Goal: Task Accomplishment & Management: Complete application form

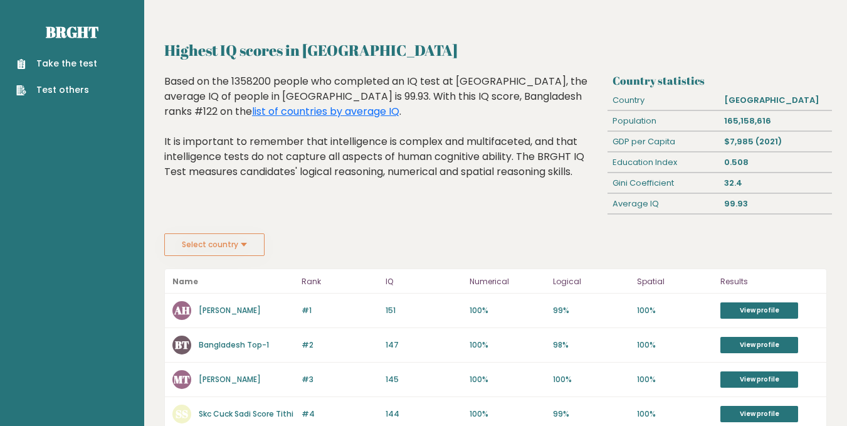
click at [36, 67] on link "Take the test" at bounding box center [56, 63] width 81 height 13
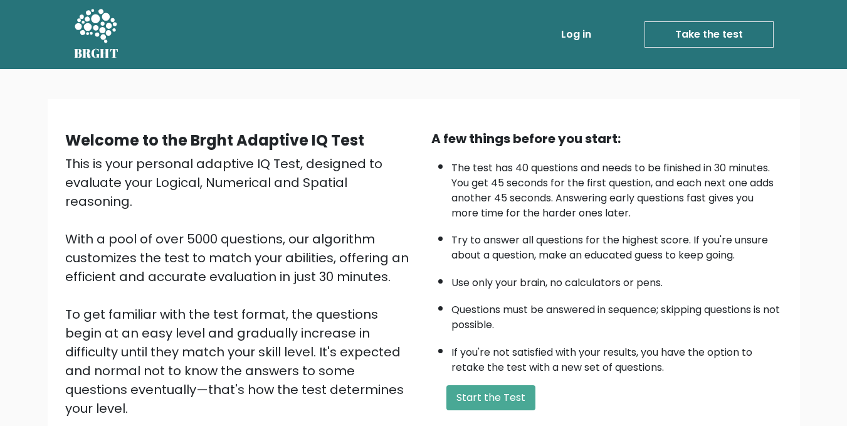
scroll to position [125, 0]
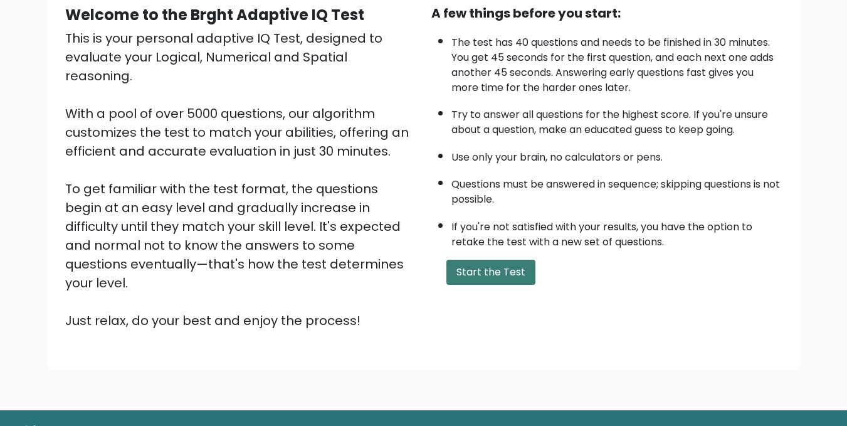
click at [501, 281] on button "Start the Test" at bounding box center [490, 271] width 89 height 25
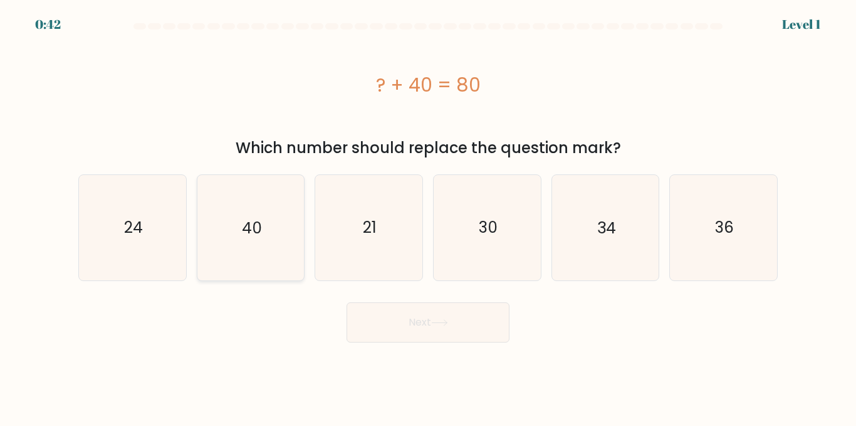
click at [211, 241] on icon "40" at bounding box center [250, 227] width 105 height 105
click at [428, 216] on input "b. 40" at bounding box center [428, 214] width 1 height 3
radio input "true"
click at [460, 327] on button "Next" at bounding box center [428, 322] width 163 height 40
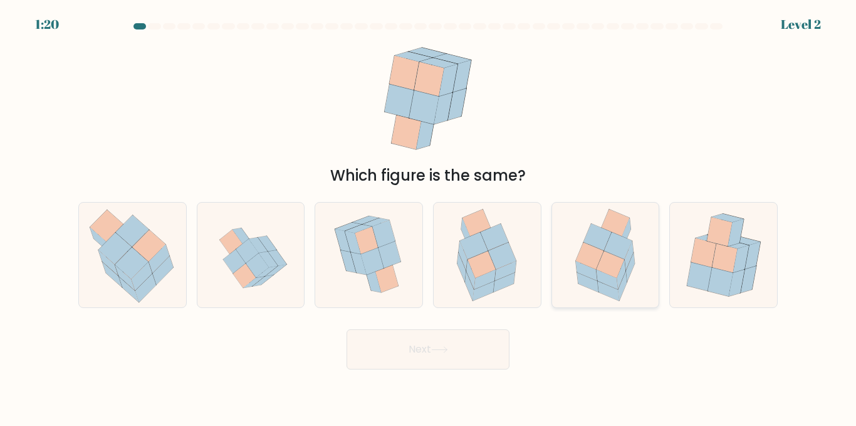
click at [614, 275] on icon at bounding box center [611, 264] width 28 height 27
click at [429, 216] on input "e." at bounding box center [428, 214] width 1 height 3
radio input "true"
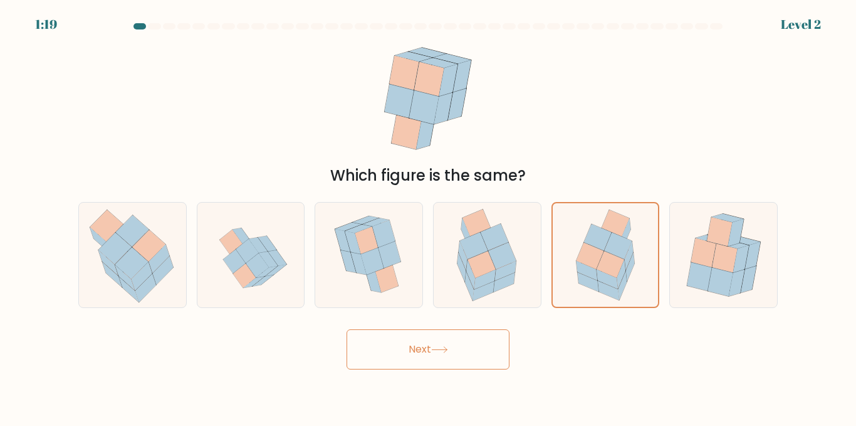
click at [481, 338] on button "Next" at bounding box center [428, 349] width 163 height 40
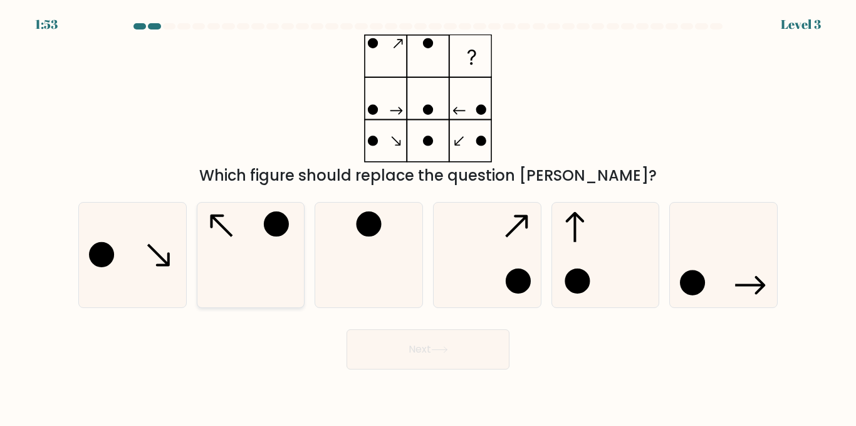
click at [283, 230] on circle at bounding box center [276, 223] width 23 height 23
click at [428, 216] on input "b." at bounding box center [428, 214] width 1 height 3
radio input "true"
click at [496, 339] on button "Next" at bounding box center [428, 349] width 163 height 40
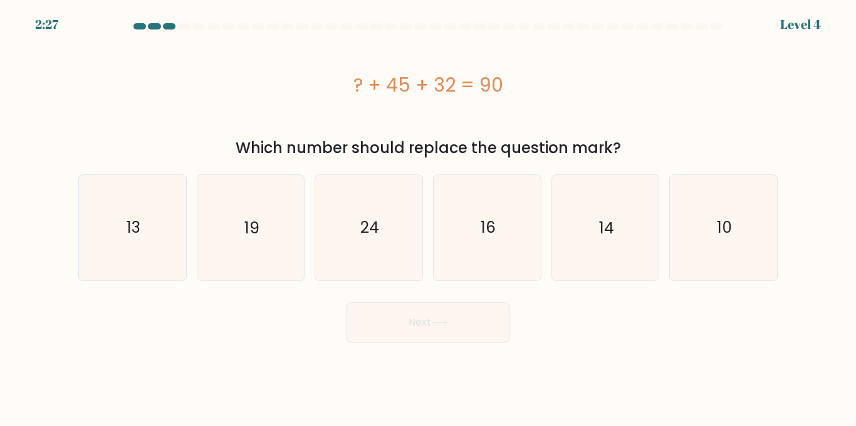
drag, startPoint x: 135, startPoint y: 219, endPoint x: 449, endPoint y: 312, distance: 327.4
click at [140, 219] on text "13" at bounding box center [134, 227] width 14 height 22
click at [457, 325] on button "Next" at bounding box center [428, 322] width 163 height 40
click at [189, 231] on div "a. 13" at bounding box center [132, 227] width 118 height 106
click at [183, 232] on icon "13" at bounding box center [132, 227] width 105 height 105
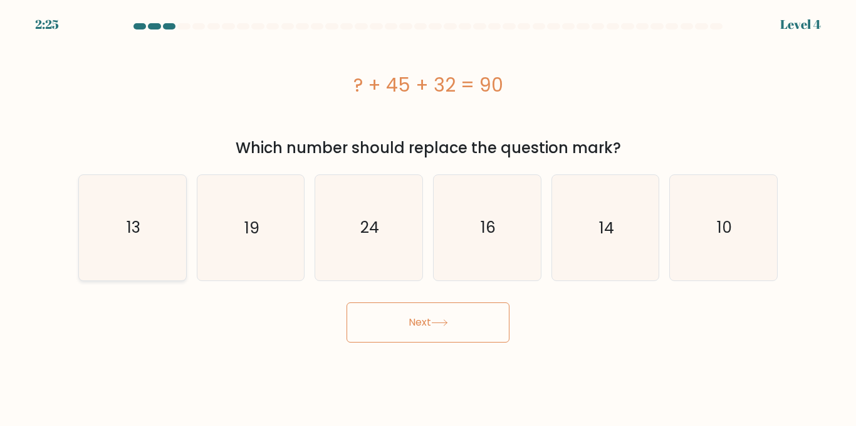
click at [428, 216] on input "a. 13" at bounding box center [428, 214] width 1 height 3
radio input "true"
click at [456, 332] on button "Next" at bounding box center [428, 322] width 163 height 40
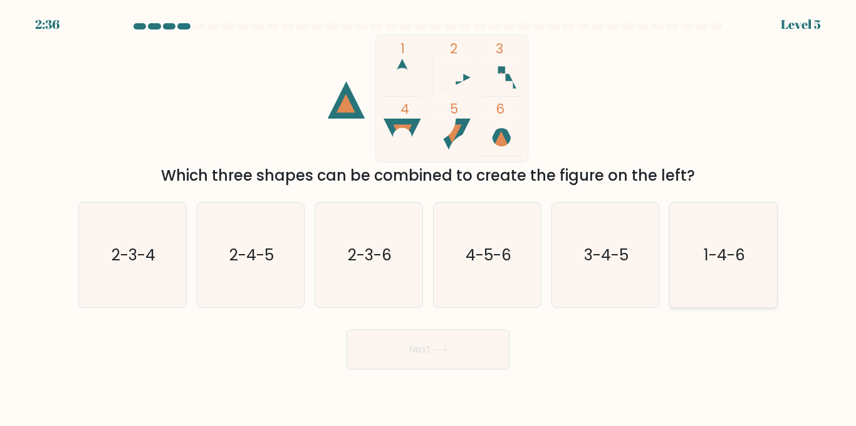
click at [744, 259] on text "1-4-6" at bounding box center [724, 255] width 41 height 22
click at [429, 216] on input "f. 1-4-6" at bounding box center [428, 214] width 1 height 3
radio input "true"
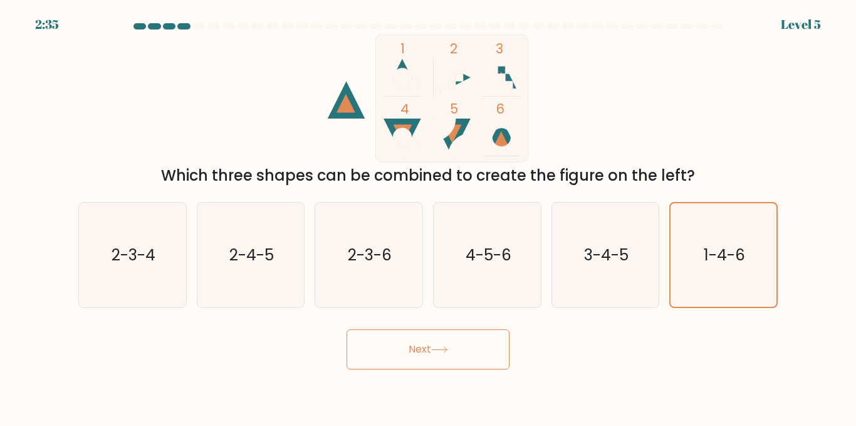
click at [454, 352] on button "Next" at bounding box center [428, 349] width 163 height 40
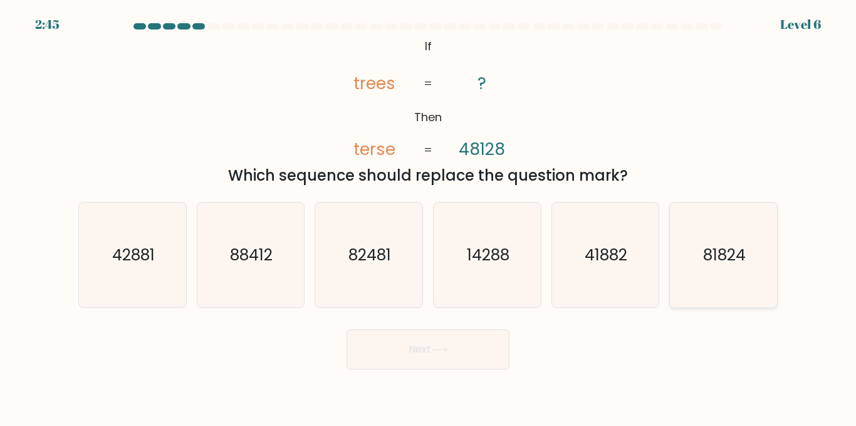
click at [743, 264] on text "81824" at bounding box center [724, 255] width 43 height 22
click at [429, 216] on input "f. 81824" at bounding box center [428, 214] width 1 height 3
radio input "true"
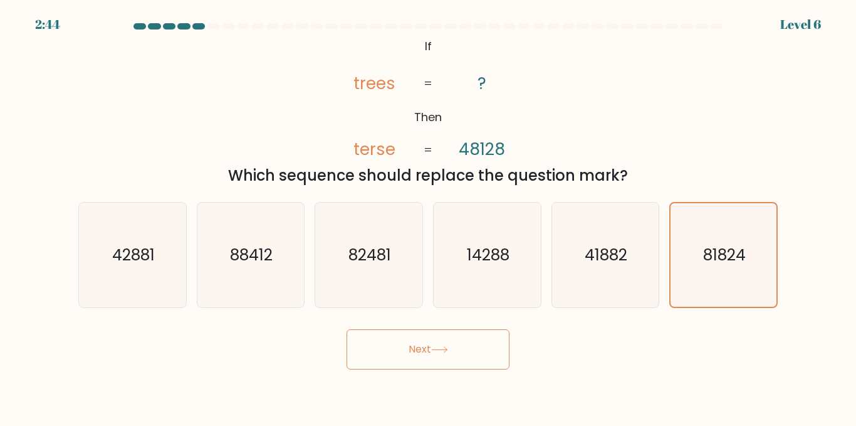
click at [460, 342] on button "Next" at bounding box center [428, 349] width 163 height 40
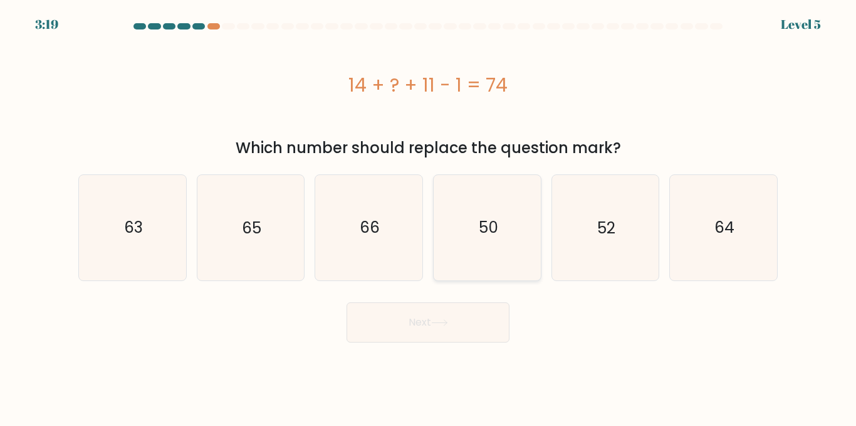
click at [479, 246] on icon "50" at bounding box center [487, 227] width 105 height 105
click at [429, 216] on input "d. 50" at bounding box center [428, 214] width 1 height 3
radio input "true"
click at [474, 310] on button "Next" at bounding box center [428, 322] width 163 height 40
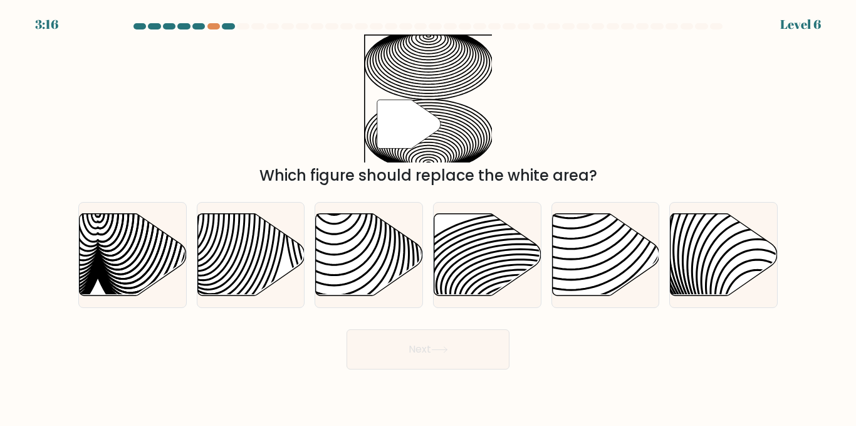
click at [421, 332] on button "Next" at bounding box center [428, 349] width 163 height 40
click at [503, 284] on icon at bounding box center [487, 255] width 107 height 82
click at [429, 216] on input "d." at bounding box center [428, 214] width 1 height 3
radio input "true"
click at [748, 285] on icon at bounding box center [723, 254] width 107 height 83
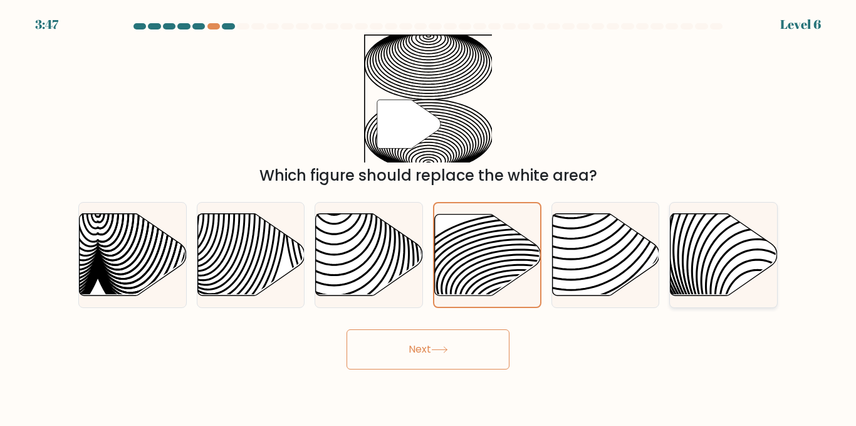
click at [429, 216] on input "f." at bounding box center [428, 214] width 1 height 3
radio input "true"
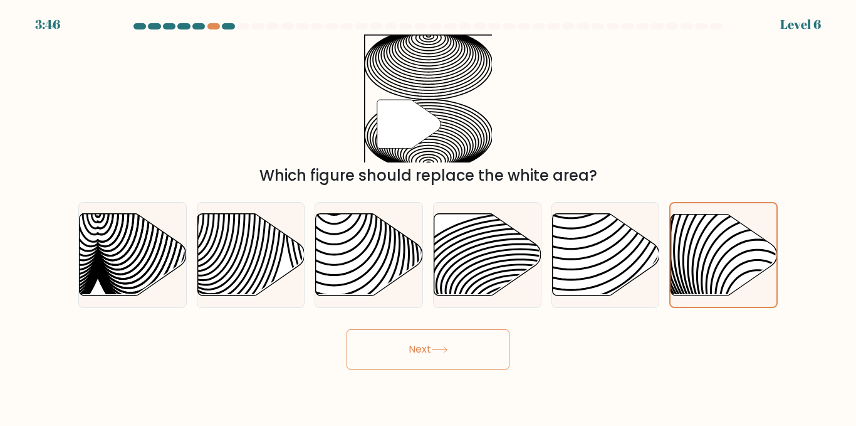
click at [493, 352] on button "Next" at bounding box center [428, 349] width 163 height 40
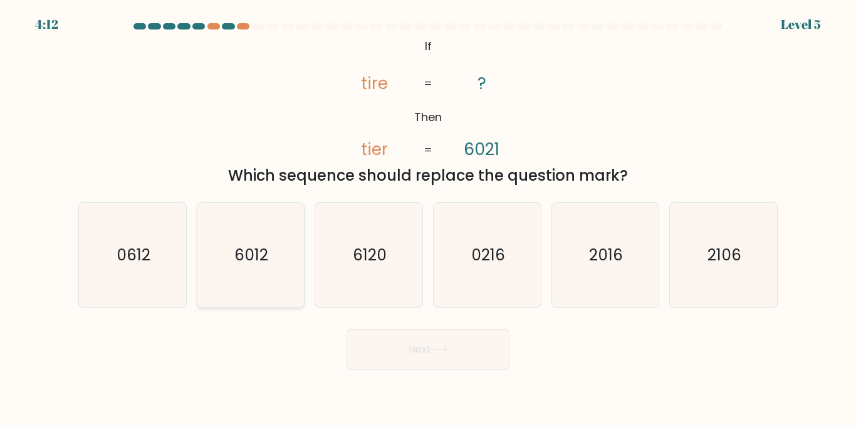
click at [251, 260] on text "6012" at bounding box center [252, 255] width 34 height 22
click at [428, 216] on input "b. 6012" at bounding box center [428, 214] width 1 height 3
radio input "true"
click at [527, 142] on icon "@import url('[URL][DOMAIN_NAME]); If Then tire tier ? 6021 = =" at bounding box center [428, 98] width 207 height 128
click at [394, 374] on body "4:01 Level 5 If" at bounding box center [428, 213] width 856 height 426
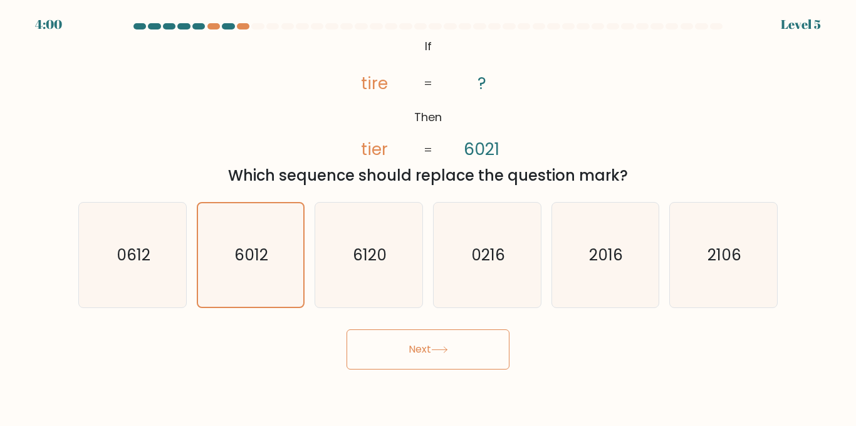
click at [397, 343] on button "Next" at bounding box center [428, 349] width 163 height 40
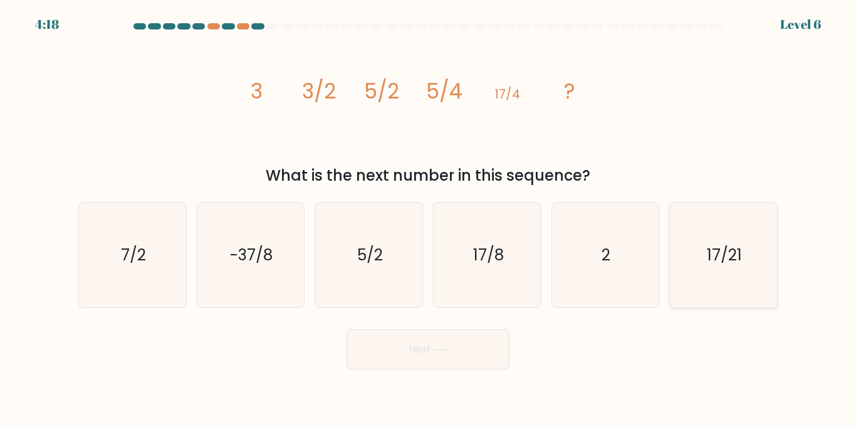
click at [686, 288] on icon "17/21" at bounding box center [723, 254] width 105 height 105
click at [429, 216] on input "f. 17/21" at bounding box center [428, 214] width 1 height 3
radio input "true"
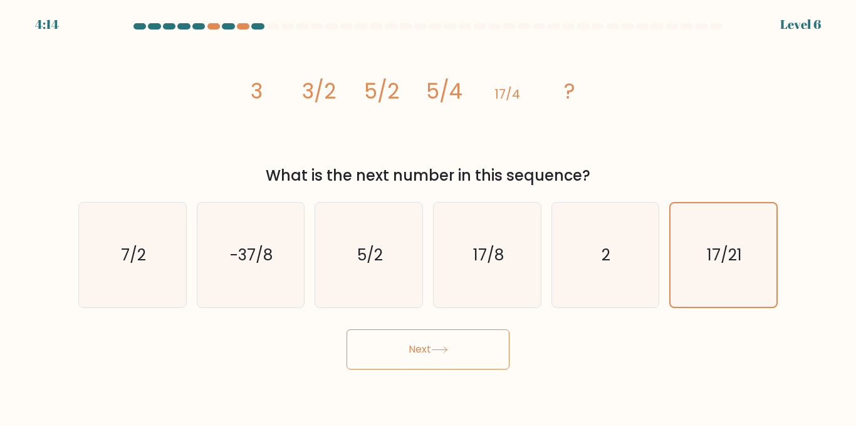
click at [485, 363] on button "Next" at bounding box center [428, 349] width 163 height 40
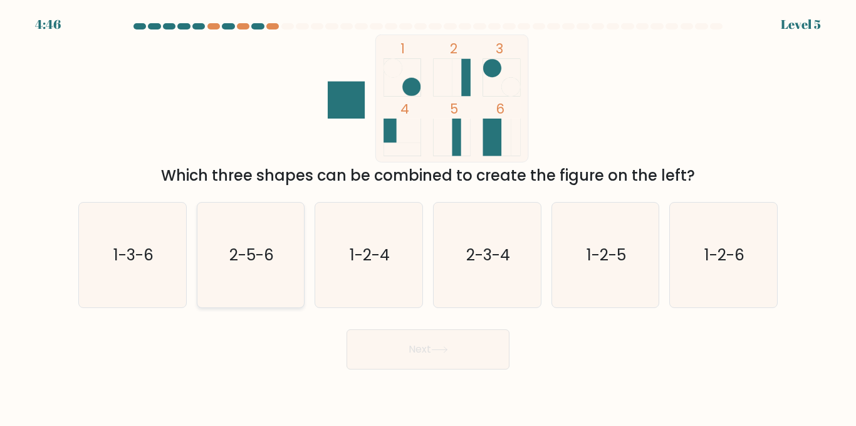
click at [270, 250] on text "2-5-6" at bounding box center [251, 255] width 45 height 22
click at [428, 216] on input "b. 2-5-6" at bounding box center [428, 214] width 1 height 3
radio input "true"
click at [483, 364] on button "Next" at bounding box center [428, 349] width 163 height 40
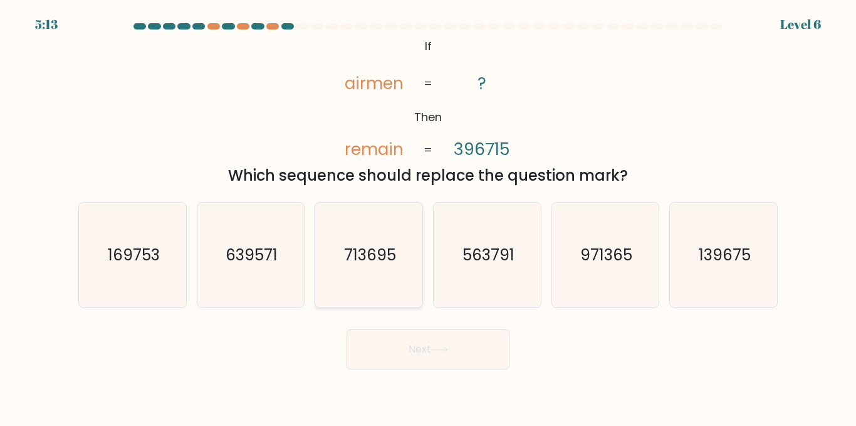
click at [369, 255] on text "713695" at bounding box center [370, 255] width 52 height 22
click at [428, 216] on input "c. 713695" at bounding box center [428, 214] width 1 height 3
radio input "true"
click at [418, 349] on button "Next" at bounding box center [428, 349] width 163 height 40
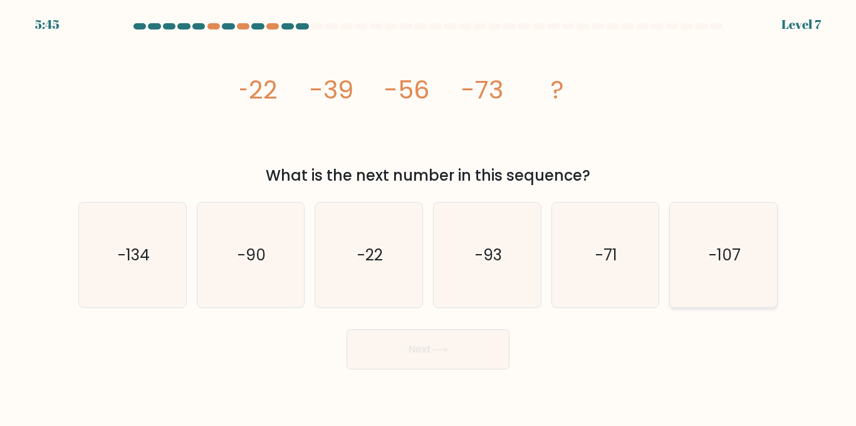
click at [715, 258] on text "-107" at bounding box center [725, 255] width 32 height 22
click at [429, 216] on input "f. -107" at bounding box center [428, 214] width 1 height 3
radio input "true"
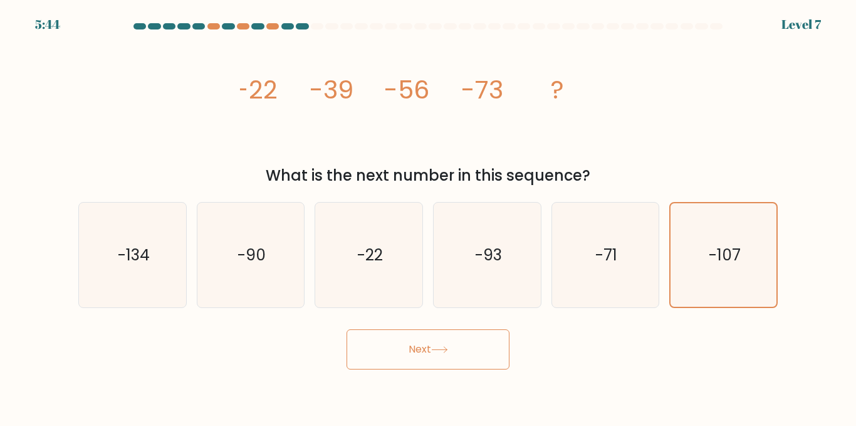
click at [421, 347] on button "Next" at bounding box center [428, 349] width 163 height 40
click at [462, 350] on button "Next" at bounding box center [428, 349] width 163 height 40
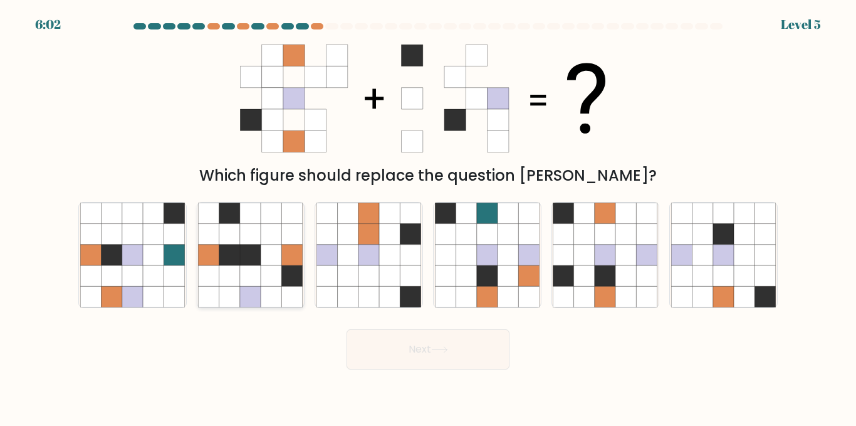
click at [273, 238] on icon at bounding box center [271, 234] width 21 height 21
click at [428, 216] on input "b." at bounding box center [428, 214] width 1 height 3
radio input "true"
click at [378, 351] on button "Next" at bounding box center [428, 349] width 163 height 40
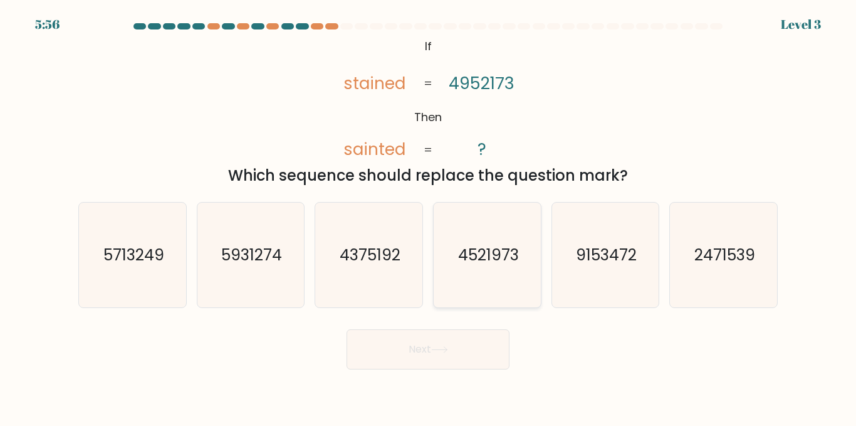
click at [453, 261] on icon "4521973" at bounding box center [487, 254] width 105 height 105
click at [429, 216] on input "d. 4521973" at bounding box center [428, 214] width 1 height 3
radio input "true"
click at [446, 321] on form "If ?" at bounding box center [428, 196] width 856 height 346
click at [442, 339] on button "Next" at bounding box center [428, 349] width 163 height 40
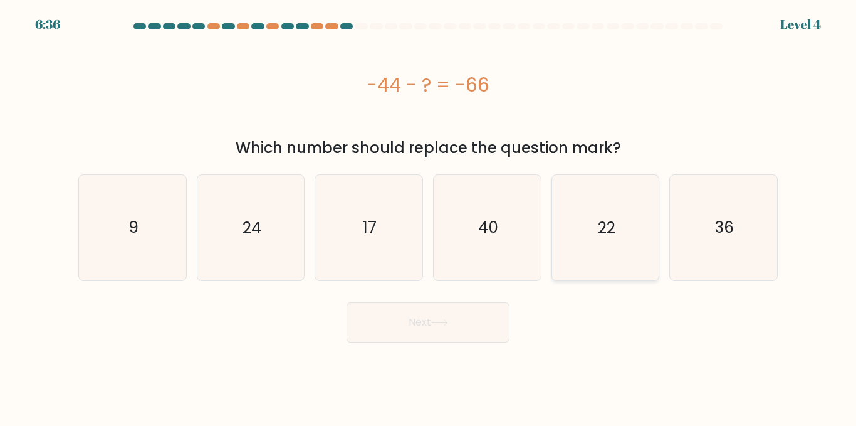
click at [598, 249] on icon "22" at bounding box center [605, 227] width 105 height 105
click at [429, 216] on input "e. 22" at bounding box center [428, 214] width 1 height 3
radio input "true"
click at [521, 270] on icon "40" at bounding box center [487, 227] width 105 height 105
click at [429, 216] on input "d. 40" at bounding box center [428, 214] width 1 height 3
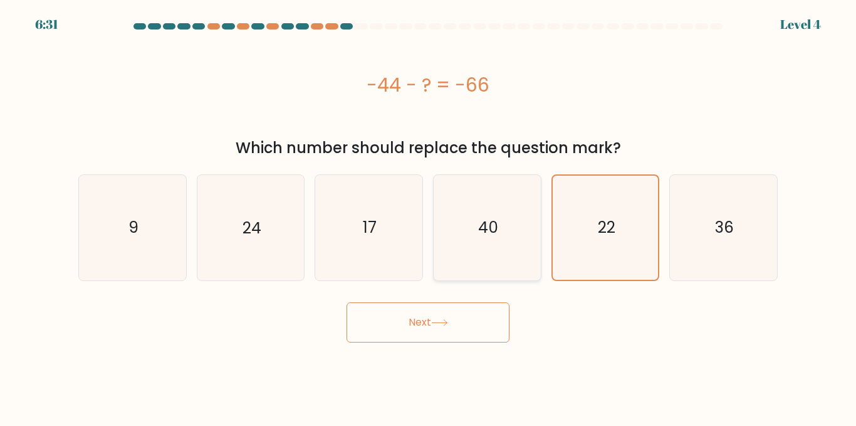
radio input "true"
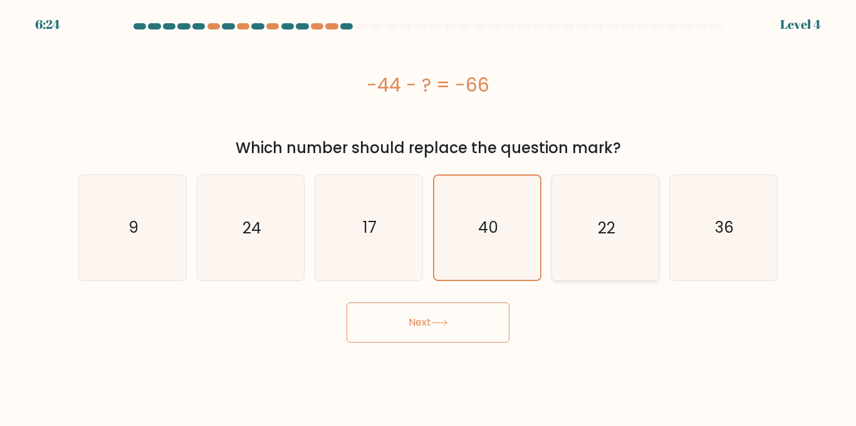
click at [581, 272] on icon "22" at bounding box center [605, 227] width 105 height 105
click at [429, 216] on input "e. 22" at bounding box center [428, 214] width 1 height 3
radio input "true"
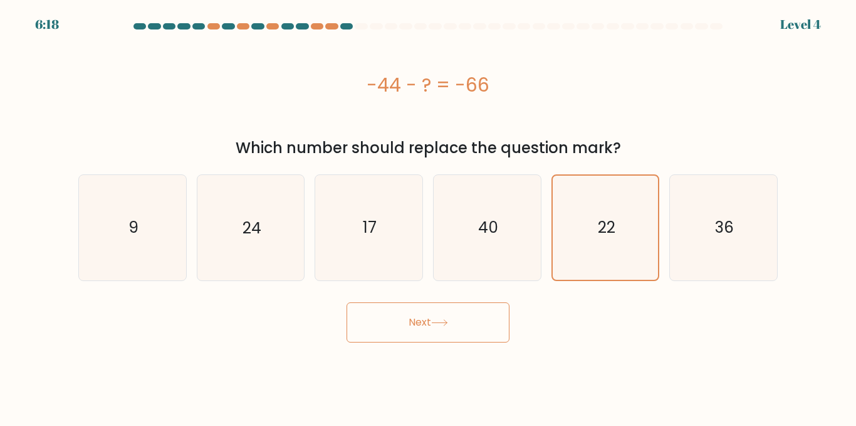
click at [411, 340] on button "Next" at bounding box center [428, 322] width 163 height 40
click at [418, 330] on button "Next" at bounding box center [428, 322] width 163 height 40
click at [447, 322] on icon at bounding box center [439, 323] width 15 height 6
click at [491, 330] on button "Next" at bounding box center [428, 322] width 163 height 40
click at [400, 330] on button "Next" at bounding box center [428, 322] width 163 height 40
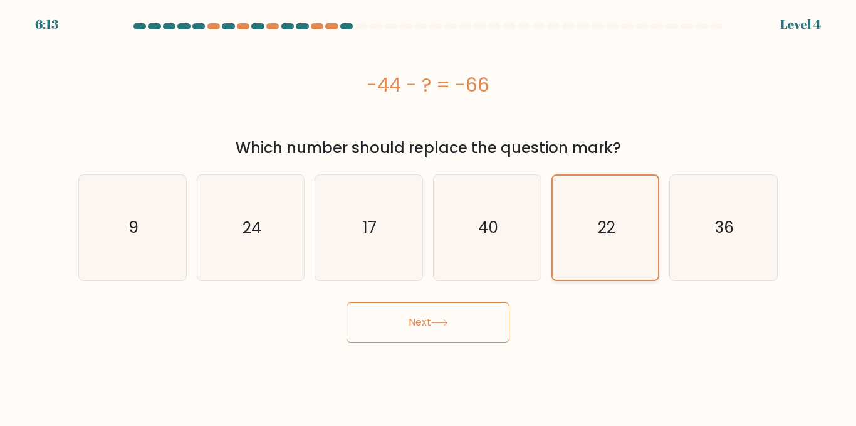
click at [618, 267] on icon "22" at bounding box center [604, 227] width 103 height 103
click at [429, 216] on input "e. 22" at bounding box center [428, 214] width 1 height 3
click at [427, 316] on button "Next" at bounding box center [428, 322] width 163 height 40
click at [488, 309] on button "Next" at bounding box center [428, 322] width 163 height 40
click at [525, 238] on icon "40" at bounding box center [487, 227] width 105 height 105
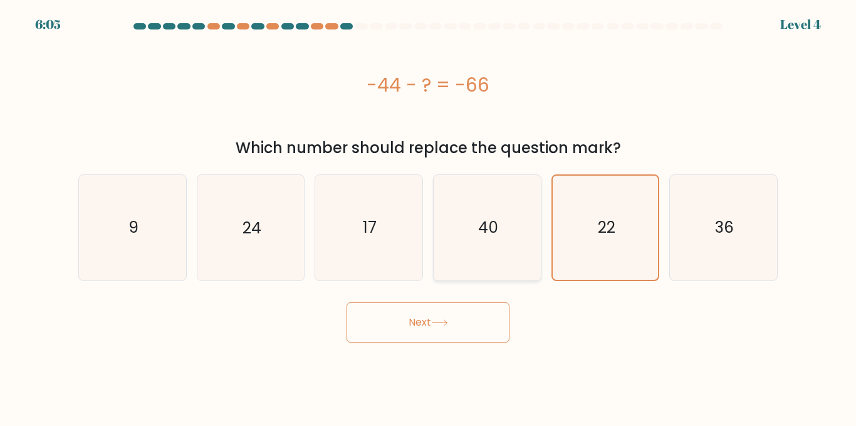
click at [429, 216] on input "d. 40" at bounding box center [428, 214] width 1 height 3
radio input "true"
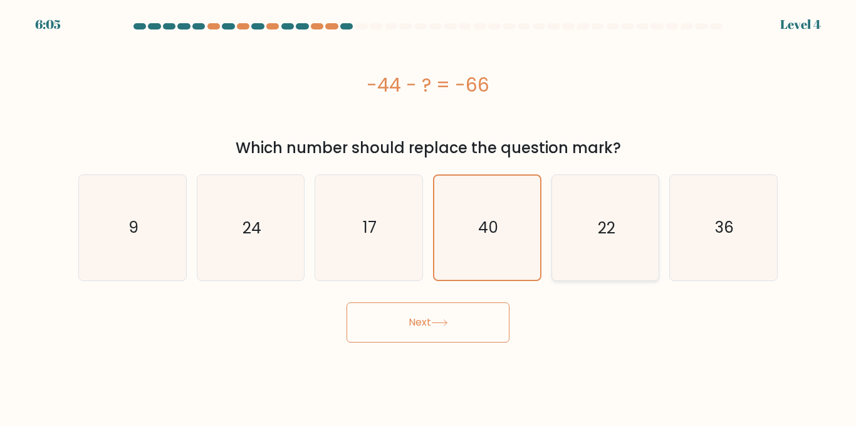
click at [583, 229] on icon "22" at bounding box center [605, 227] width 105 height 105
click at [429, 216] on input "e. 22" at bounding box center [428, 214] width 1 height 3
radio input "true"
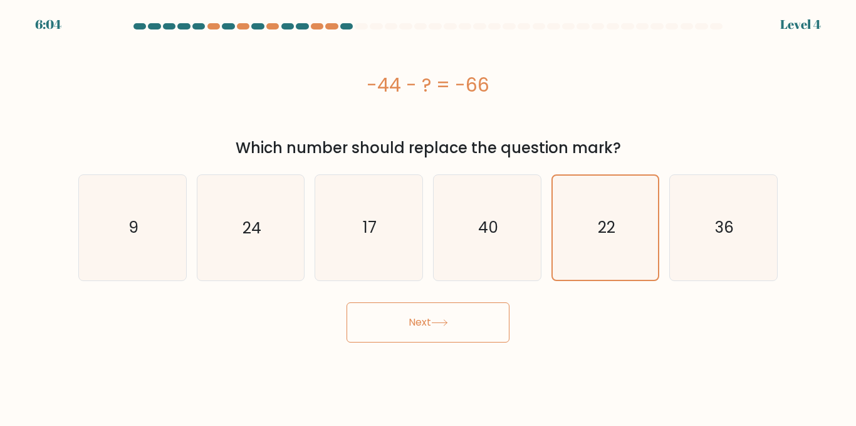
click at [501, 294] on form "a. 9" at bounding box center [428, 182] width 856 height 319
click at [485, 327] on button "Next" at bounding box center [428, 322] width 163 height 40
drag, startPoint x: 471, startPoint y: 319, endPoint x: 406, endPoint y: 318, distance: 65.8
click at [464, 320] on button "Next" at bounding box center [428, 322] width 163 height 40
click at [402, 319] on button "Next" at bounding box center [428, 322] width 163 height 40
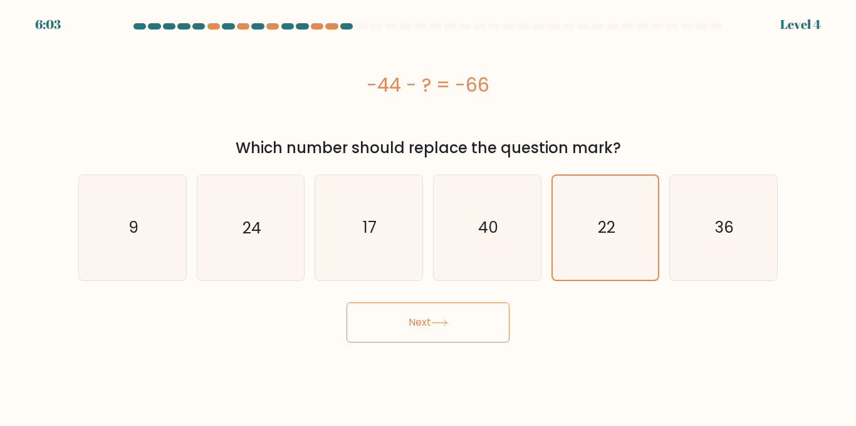
click at [402, 319] on button "Next" at bounding box center [428, 322] width 163 height 40
click at [347, 302] on button "Next" at bounding box center [428, 322] width 163 height 40
click at [362, 241] on icon "17" at bounding box center [369, 227] width 105 height 105
click at [428, 216] on input "c. 17" at bounding box center [428, 214] width 1 height 3
radio input "true"
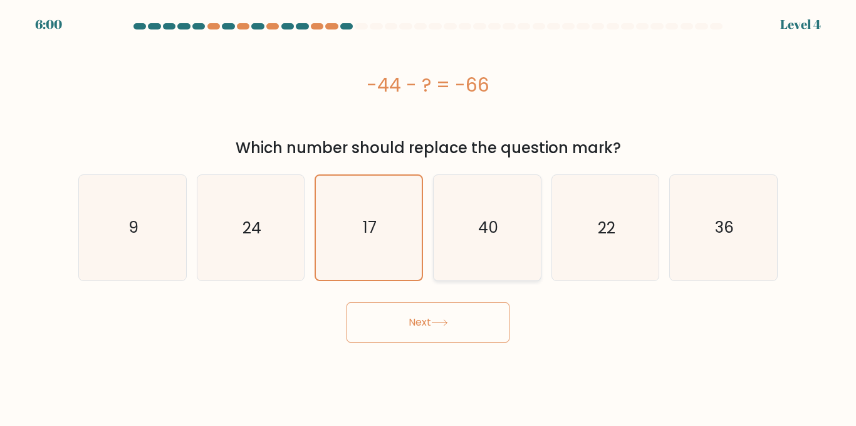
click at [470, 241] on icon "40" at bounding box center [487, 227] width 105 height 105
click at [429, 216] on input "d. 40" at bounding box center [428, 214] width 1 height 3
radio input "true"
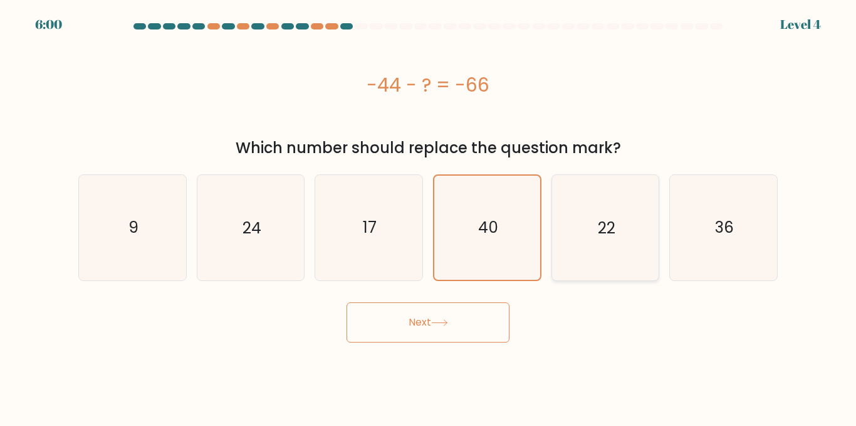
click at [574, 238] on icon "22" at bounding box center [605, 227] width 105 height 105
click at [429, 216] on input "e. 22" at bounding box center [428, 214] width 1 height 3
radio input "true"
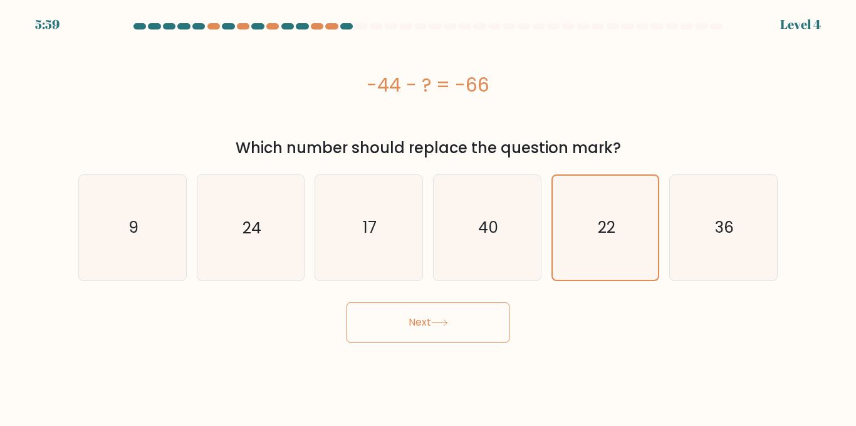
click at [450, 314] on button "Next" at bounding box center [428, 322] width 163 height 40
click at [450, 328] on button "Next" at bounding box center [428, 322] width 163 height 40
click at [461, 256] on icon "40" at bounding box center [487, 227] width 105 height 105
click at [429, 216] on input "d. 40" at bounding box center [428, 214] width 1 height 3
radio input "true"
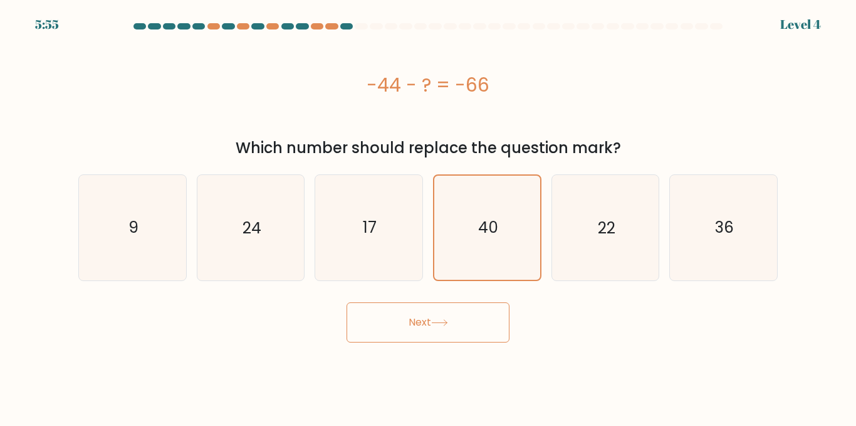
click at [452, 313] on button "Next" at bounding box center [428, 322] width 163 height 40
click at [617, 237] on icon "22" at bounding box center [605, 227] width 105 height 105
click at [429, 216] on input "e. 22" at bounding box center [428, 214] width 1 height 3
radio input "true"
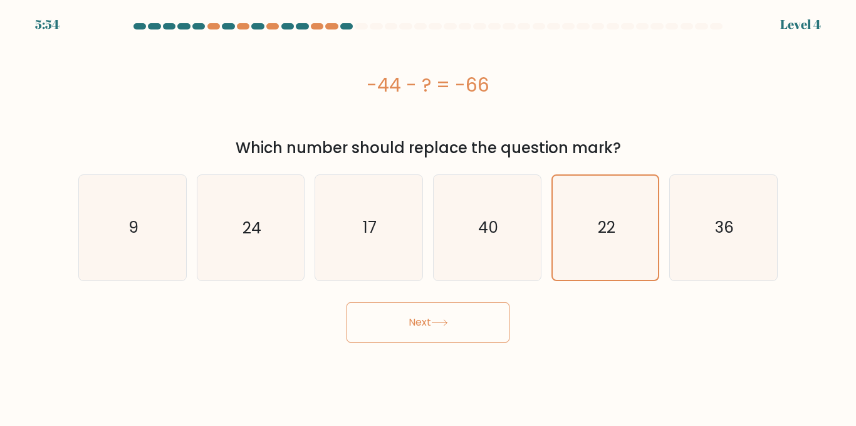
click at [503, 327] on button "Next" at bounding box center [428, 322] width 163 height 40
drag, startPoint x: 498, startPoint y: 323, endPoint x: 331, endPoint y: 264, distance: 177.4
click at [496, 323] on button "Next" at bounding box center [428, 322] width 163 height 40
click at [370, 211] on icon "17" at bounding box center [369, 227] width 105 height 105
click at [428, 213] on input "c. 17" at bounding box center [428, 214] width 1 height 3
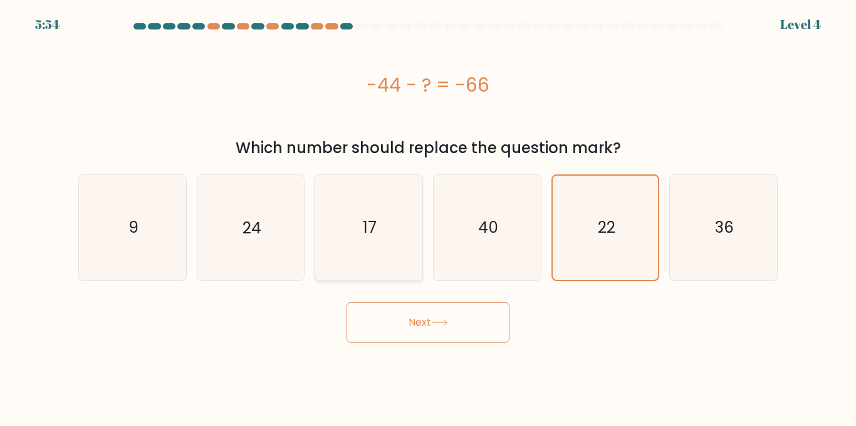
radio input "true"
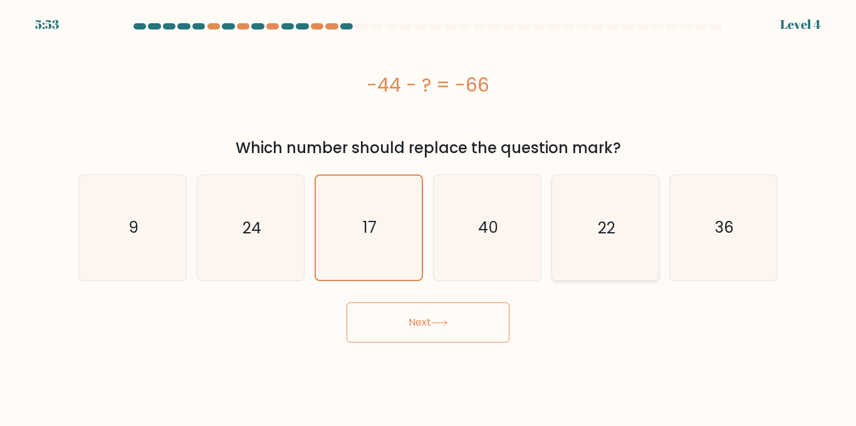
click at [577, 241] on icon "22" at bounding box center [605, 227] width 105 height 105
click at [429, 216] on input "e. 22" at bounding box center [428, 214] width 1 height 3
radio input "true"
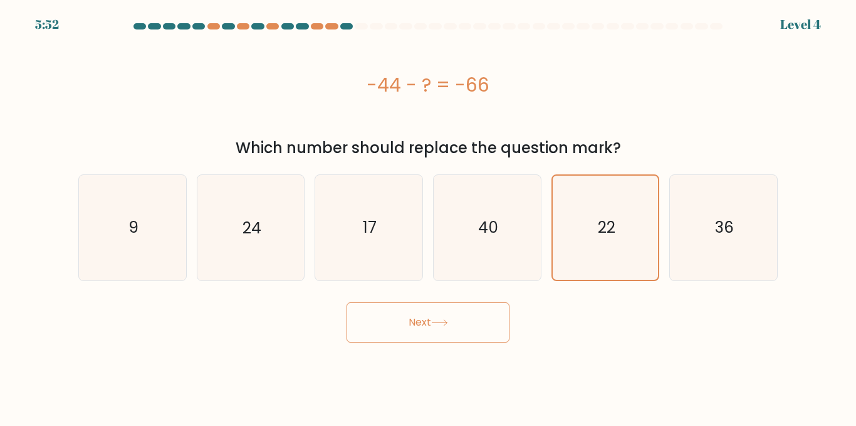
drag, startPoint x: 429, startPoint y: 325, endPoint x: 421, endPoint y: 324, distance: 8.2
click at [422, 325] on button "Next" at bounding box center [428, 322] width 163 height 40
click at [418, 323] on button "Next" at bounding box center [428, 322] width 163 height 40
click at [347, 302] on button "Next" at bounding box center [428, 322] width 163 height 40
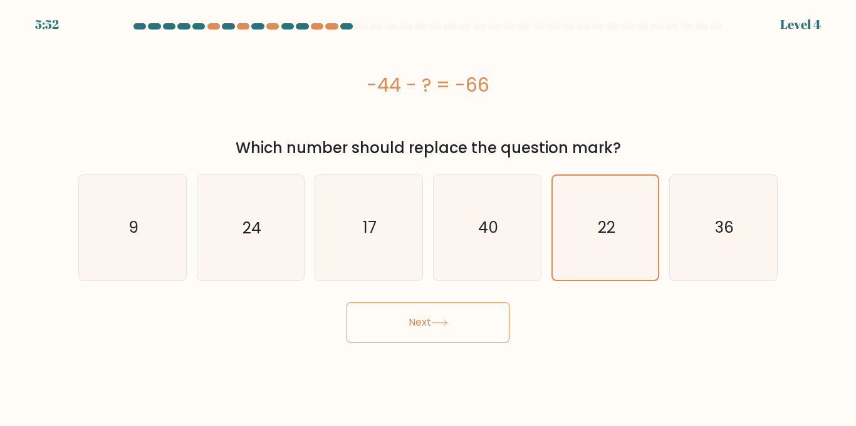
click at [418, 323] on button "Next" at bounding box center [428, 322] width 163 height 40
click at [347, 302] on button "Next" at bounding box center [428, 322] width 163 height 40
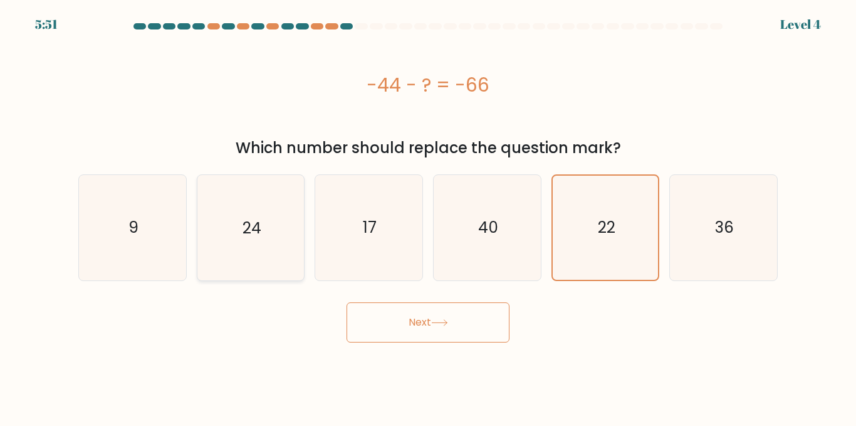
click at [210, 218] on icon "24" at bounding box center [250, 227] width 105 height 105
click at [428, 216] on input "b. 24" at bounding box center [428, 214] width 1 height 3
radio input "true"
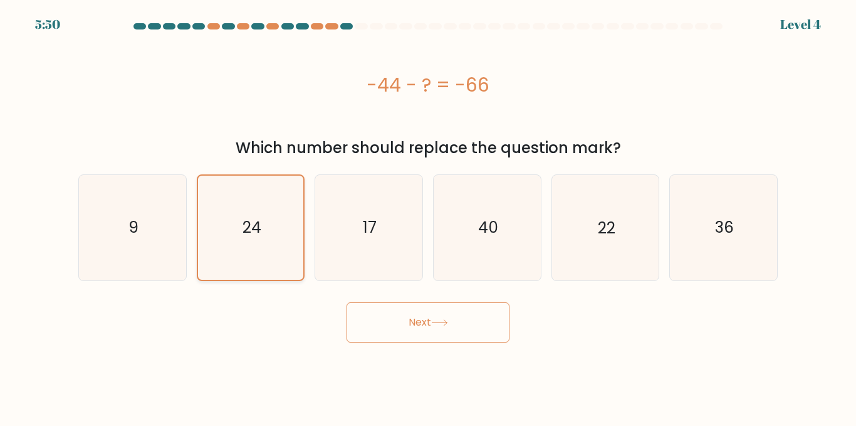
click at [347, 302] on button "Next" at bounding box center [428, 322] width 163 height 40
click at [353, 309] on button "Next" at bounding box center [428, 322] width 163 height 40
click at [347, 302] on button "Next" at bounding box center [428, 322] width 163 height 40
click at [140, 246] on icon "9" at bounding box center [132, 227] width 105 height 105
click at [428, 216] on input "a. 9" at bounding box center [428, 214] width 1 height 3
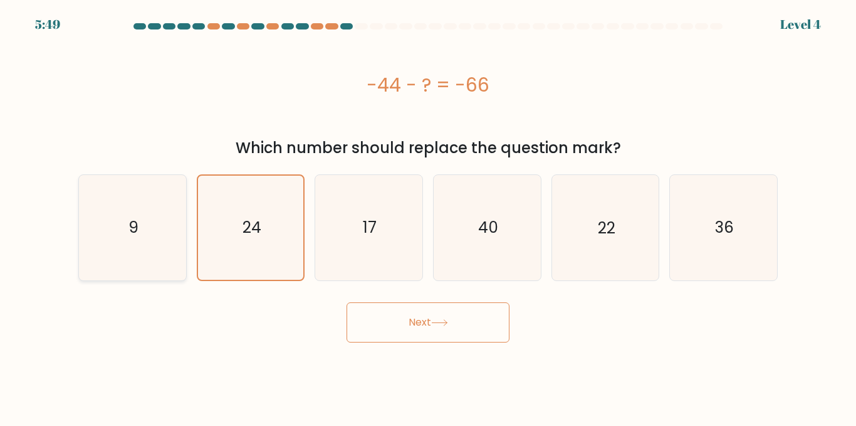
radio input "true"
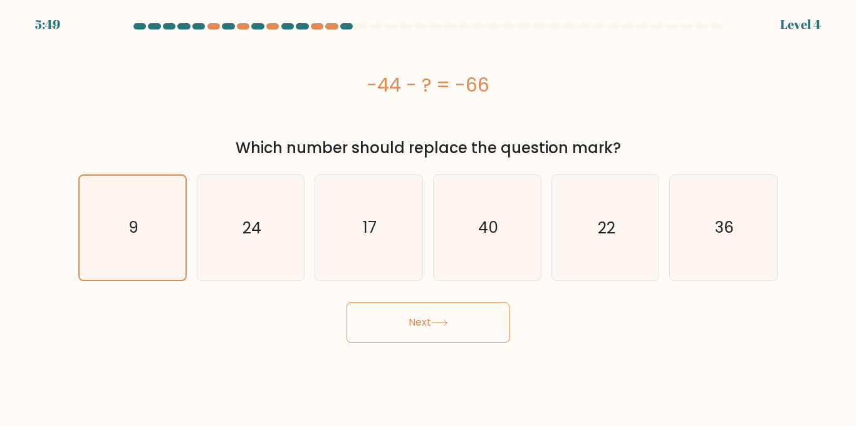
click at [347, 302] on button "Next" at bounding box center [428, 322] width 163 height 40
click at [416, 327] on button "Next" at bounding box center [428, 322] width 163 height 40
click at [252, 257] on icon "24" at bounding box center [250, 227] width 105 height 105
click at [428, 216] on input "b. 24" at bounding box center [428, 214] width 1 height 3
radio input "true"
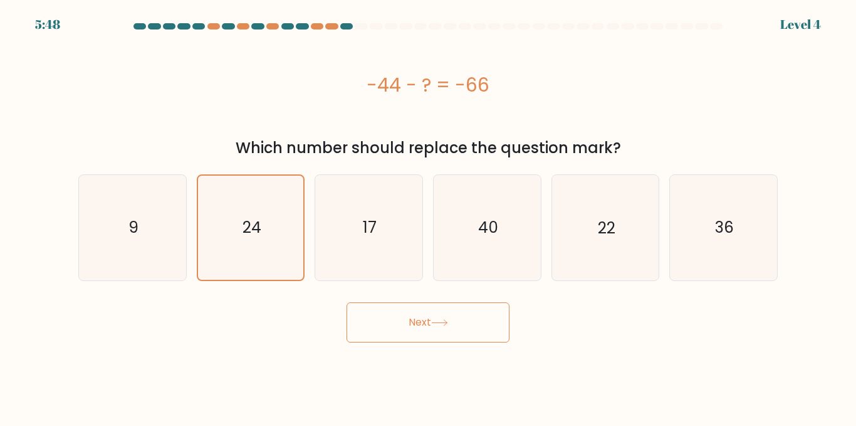
click at [377, 327] on button "Next" at bounding box center [428, 322] width 163 height 40
click at [376, 226] on text "17" at bounding box center [370, 227] width 14 height 22
click at [428, 216] on input "c. 17" at bounding box center [428, 214] width 1 height 3
radio input "true"
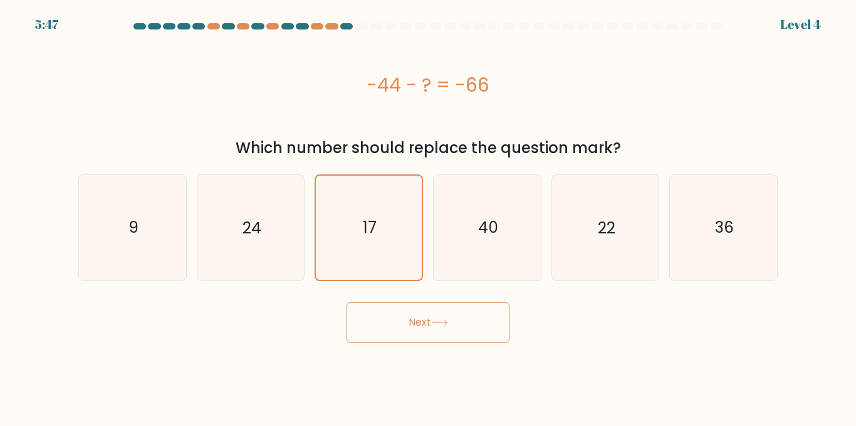
click at [429, 331] on button "Next" at bounding box center [428, 322] width 163 height 40
click at [481, 244] on icon "40" at bounding box center [487, 227] width 105 height 105
click at [429, 216] on input "d. 40" at bounding box center [428, 214] width 1 height 3
radio input "true"
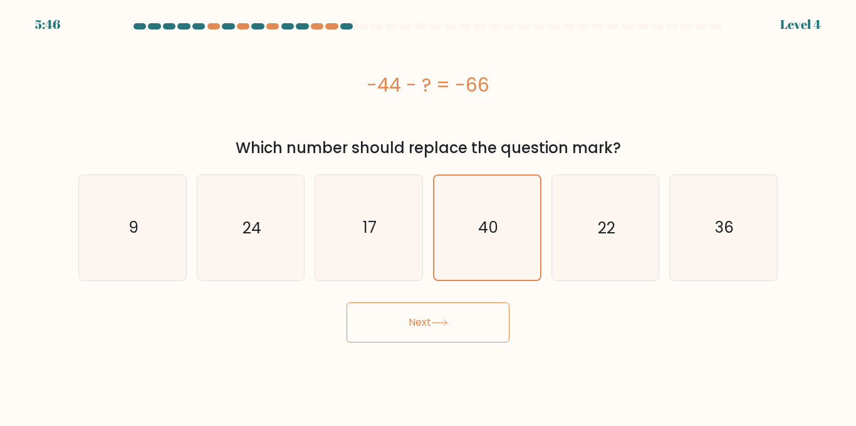
click at [474, 328] on button "Next" at bounding box center [428, 322] width 163 height 40
click at [616, 251] on icon "22" at bounding box center [605, 227] width 105 height 105
click at [429, 216] on input "e. 22" at bounding box center [428, 214] width 1 height 3
radio input "true"
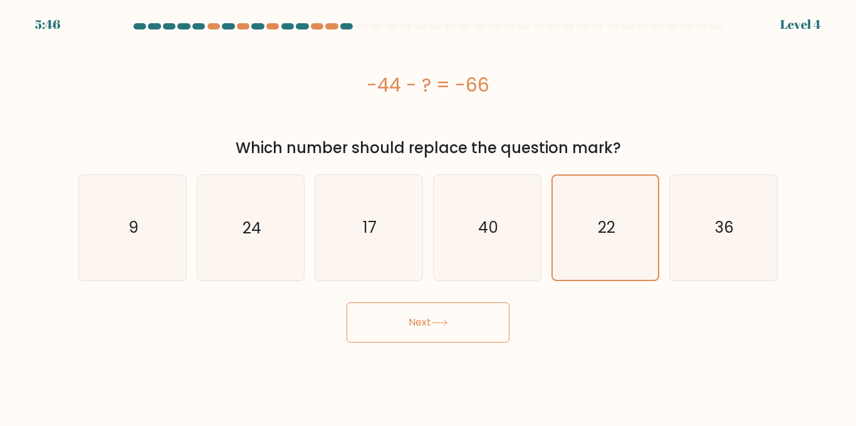
click at [493, 335] on button "Next" at bounding box center [428, 322] width 163 height 40
click at [725, 246] on icon "36" at bounding box center [723, 227] width 105 height 105
click at [429, 216] on input "f. 36" at bounding box center [428, 214] width 1 height 3
radio input "true"
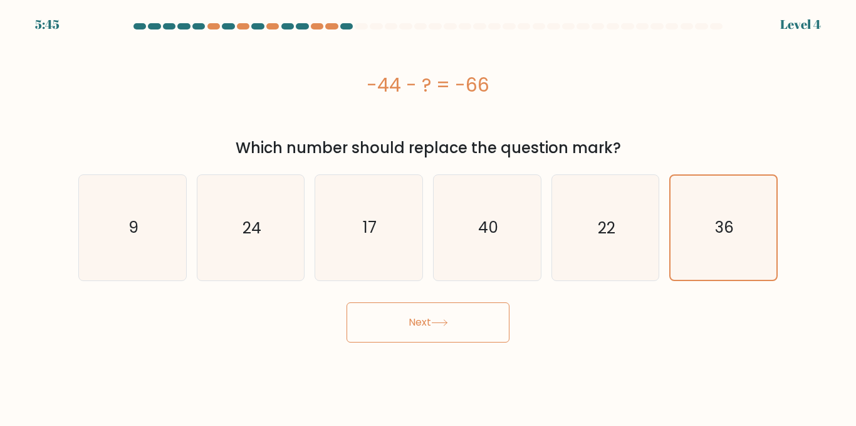
click at [433, 324] on button "Next" at bounding box center [428, 322] width 163 height 40
click at [599, 235] on text "22" at bounding box center [607, 227] width 18 height 22
click at [429, 216] on input "e. 22" at bounding box center [428, 214] width 1 height 3
radio input "true"
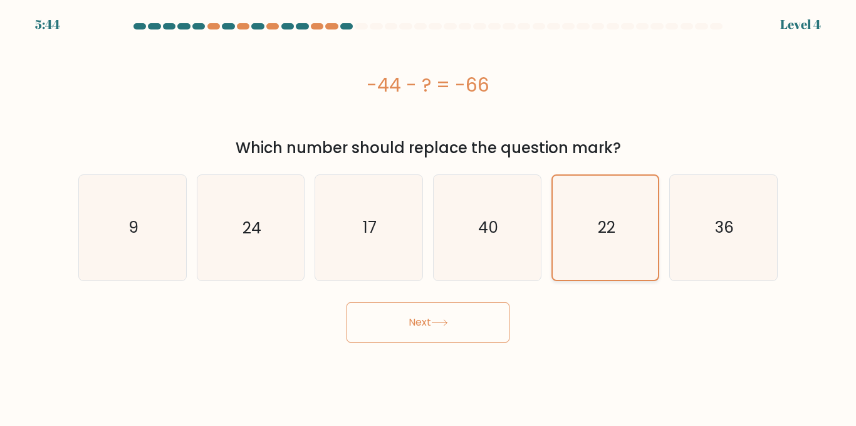
click at [347, 302] on button "Next" at bounding box center [428, 322] width 163 height 40
click at [414, 329] on button "Next" at bounding box center [428, 322] width 163 height 40
click at [347, 302] on button "Next" at bounding box center [428, 322] width 163 height 40
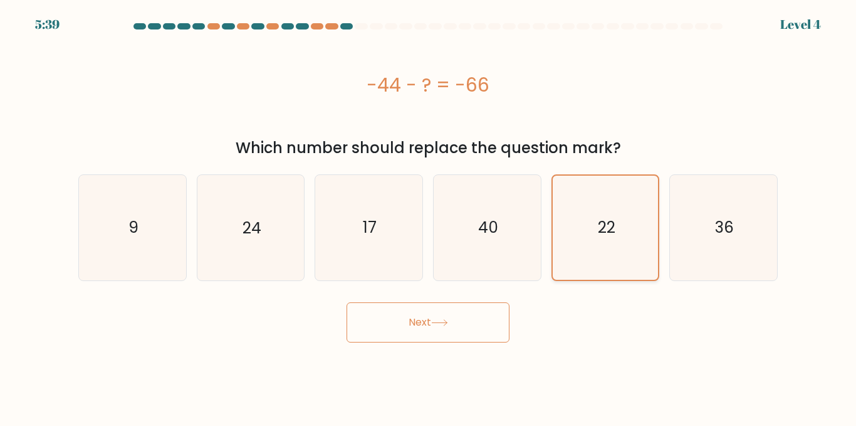
click at [594, 251] on icon "22" at bounding box center [604, 227] width 103 height 103
click at [429, 216] on input "e. 22" at bounding box center [428, 214] width 1 height 3
drag, startPoint x: 359, startPoint y: 312, endPoint x: 372, endPoint y: 318, distance: 14.0
drag, startPoint x: 372, startPoint y: 318, endPoint x: 483, endPoint y: 330, distance: 111.5
click at [495, 343] on body "5:38 Level 4 a." at bounding box center [428, 213] width 856 height 426
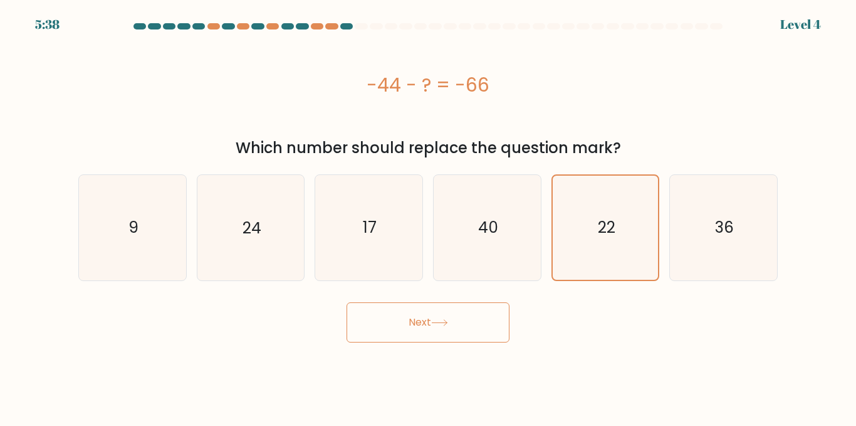
click at [480, 328] on button "Next" at bounding box center [428, 322] width 163 height 40
click at [427, 315] on button "Next" at bounding box center [428, 322] width 163 height 40
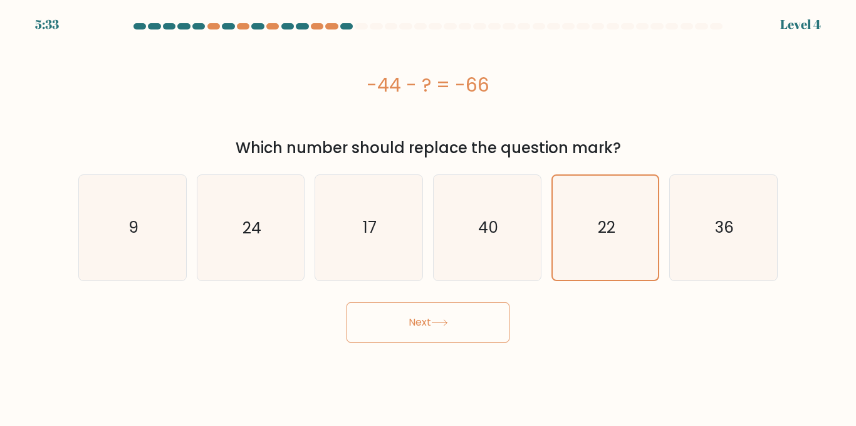
click at [427, 315] on button "Next" at bounding box center [428, 322] width 163 height 40
click at [427, 323] on button "Next" at bounding box center [428, 322] width 163 height 40
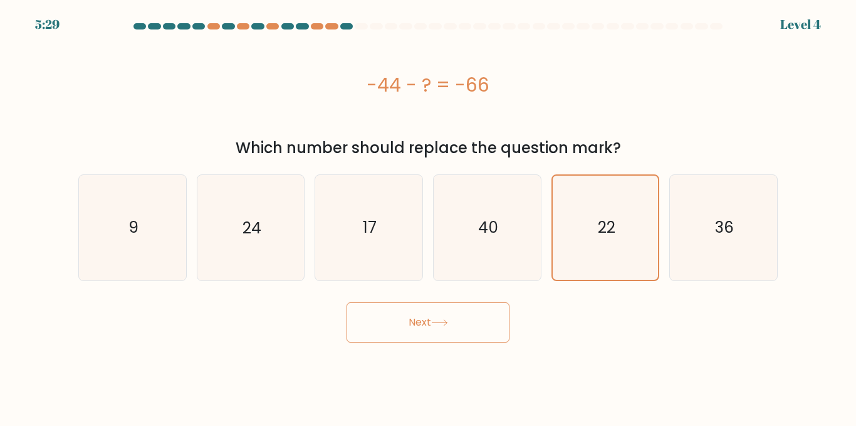
click at [427, 323] on button "Next" at bounding box center [428, 322] width 163 height 40
drag, startPoint x: 415, startPoint y: 95, endPoint x: 508, endPoint y: 97, distance: 93.4
click at [508, 97] on div "-44 - ? = -66" at bounding box center [428, 85] width 700 height 28
click at [535, 128] on div "-44 - ? = -66" at bounding box center [428, 84] width 700 height 100
click at [541, 226] on div "40" at bounding box center [487, 227] width 108 height 106
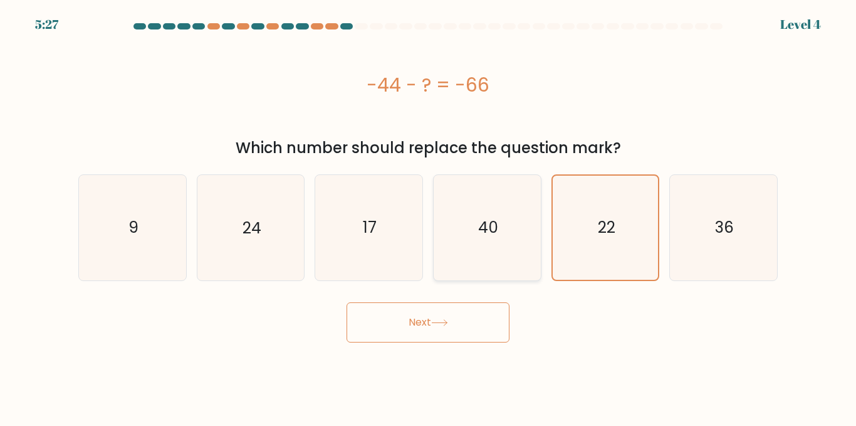
click at [429, 216] on input "d. 40" at bounding box center [428, 214] width 1 height 3
radio input "true"
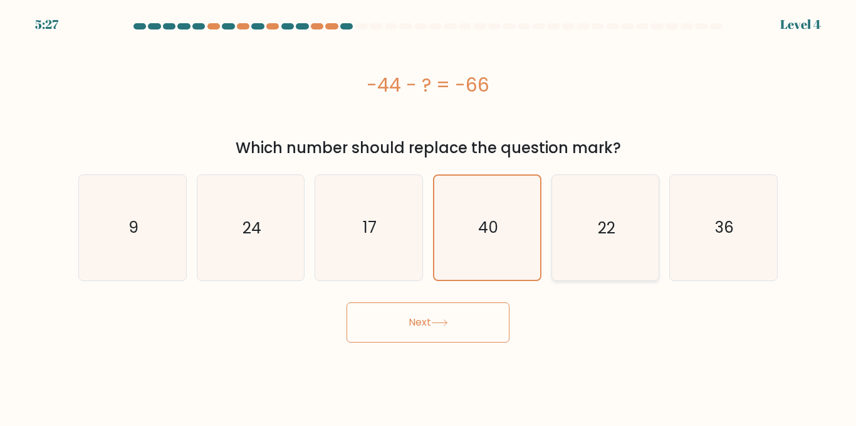
click at [567, 228] on icon "22" at bounding box center [605, 227] width 105 height 105
click at [429, 216] on input "e. 22" at bounding box center [428, 214] width 1 height 3
radio input "true"
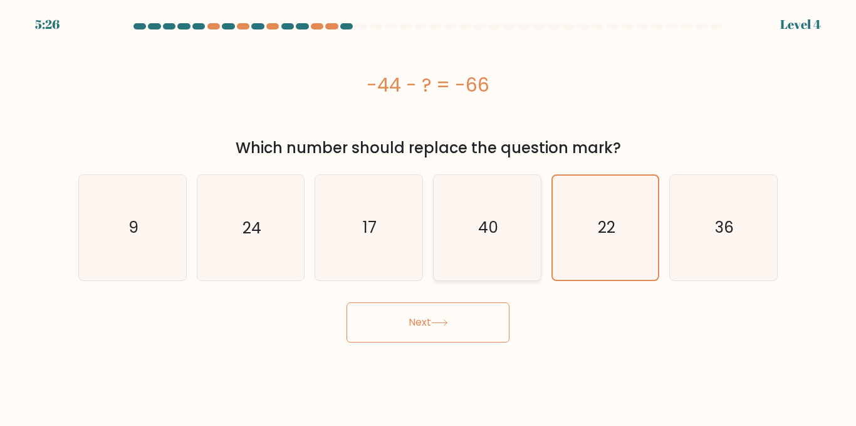
click at [454, 264] on icon "40" at bounding box center [487, 227] width 105 height 105
click at [429, 216] on input "d. 40" at bounding box center [428, 214] width 1 height 3
radio input "true"
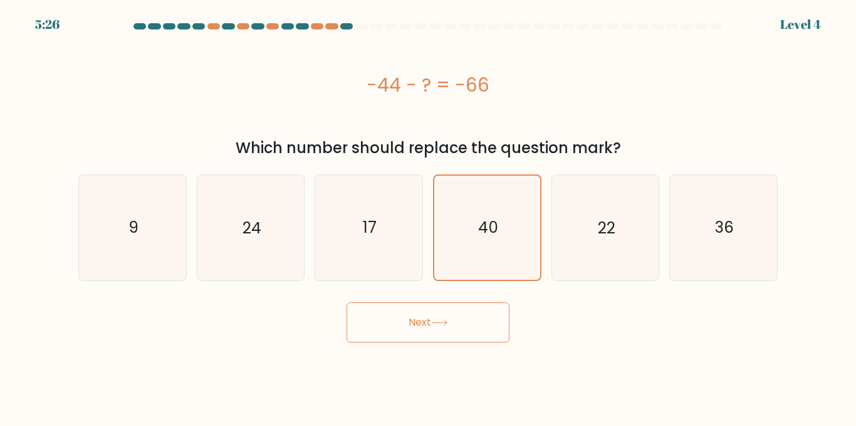
click at [444, 323] on icon at bounding box center [439, 322] width 17 height 7
click at [597, 251] on icon "22" at bounding box center [605, 227] width 105 height 105
click at [429, 216] on input "e. 22" at bounding box center [428, 214] width 1 height 3
radio input "true"
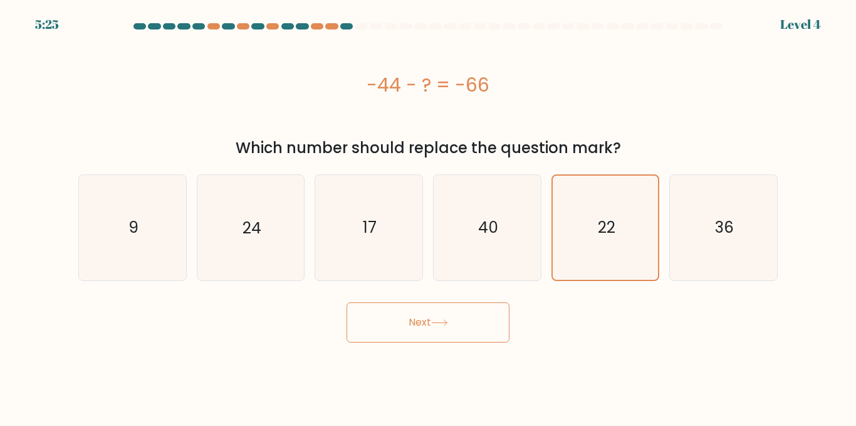
click at [454, 326] on button "Next" at bounding box center [428, 322] width 163 height 40
